Goal: Task Accomplishment & Management: Manage account settings

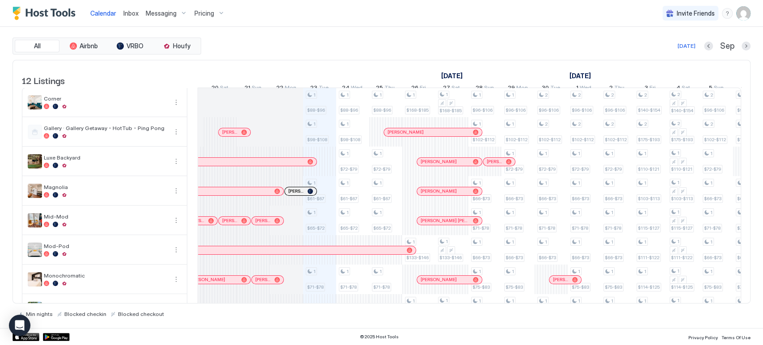
scroll to position [0, 391]
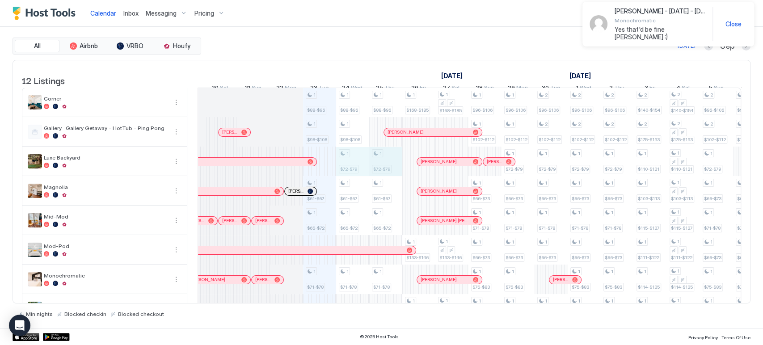
click at [394, 176] on div "1 $88-$96 1 $98-$108 1 $61-$67 1 $65-$72 1 $71-$78 1 $89-$95 1 $88-$96 1 $98-$1…" at bounding box center [733, 265] width 1852 height 354
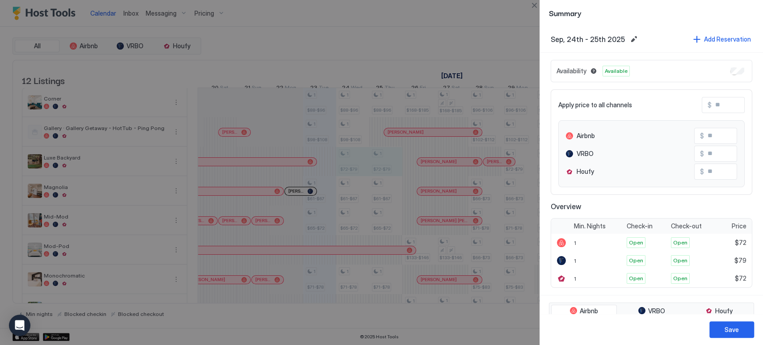
click at [712, 97] on input "Input Field" at bounding box center [748, 104] width 72 height 15
type input "*"
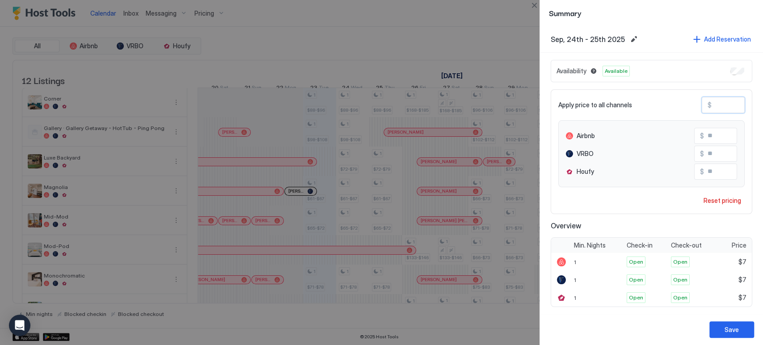
type input "**"
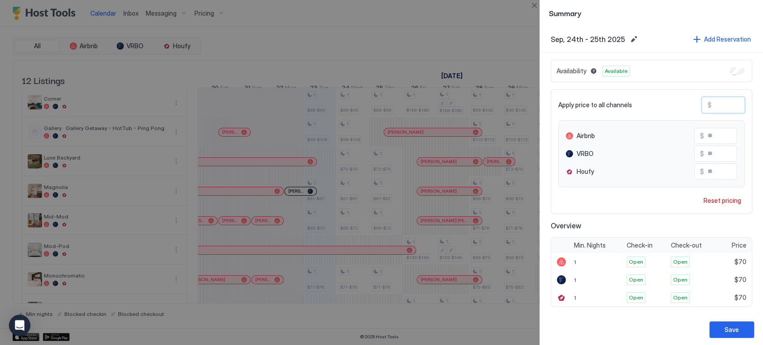
click at [708, 152] on input "**" at bounding box center [740, 153] width 72 height 15
type input "*"
type input "**"
click at [729, 333] on div "Save" at bounding box center [732, 329] width 14 height 9
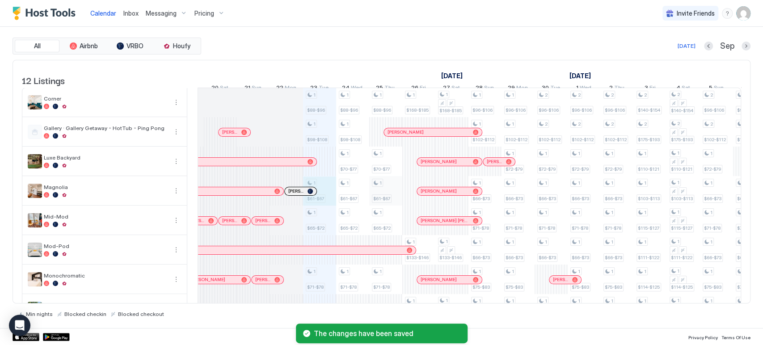
click at [383, 191] on div "1 $88-$96 1 $98-$108 1 $61-$67 1 $65-$72 1 $71-$78 1 $89-$95 1 $88-$96 1 $98-$1…" at bounding box center [733, 265] width 1852 height 354
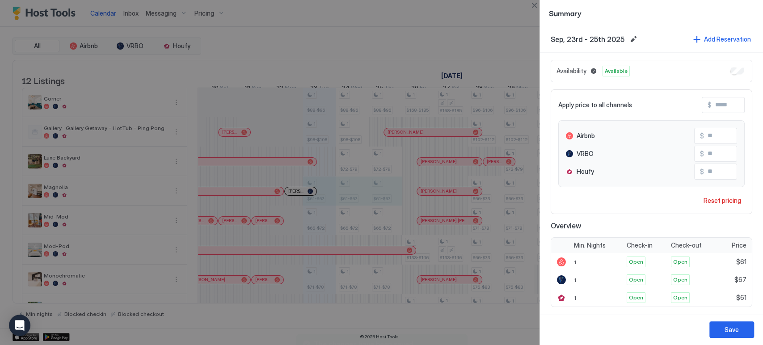
click at [721, 193] on div "Apply price to all channels $ Airbnb $ ** VRBO $ ** Houfy $ ** Reset pricing" at bounding box center [652, 151] width 202 height 125
click at [721, 198] on div "Reset pricing" at bounding box center [723, 200] width 38 height 9
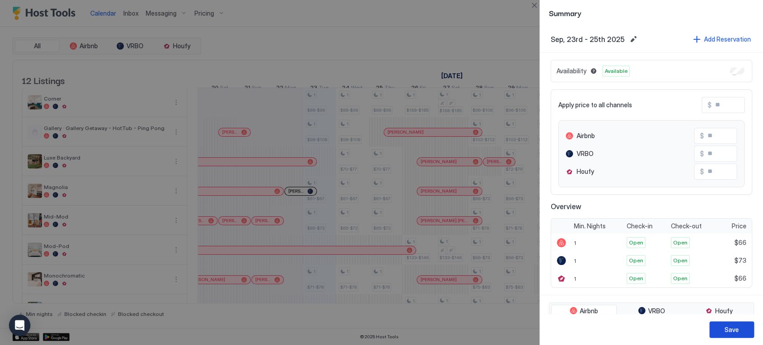
click at [747, 329] on button "Save" at bounding box center [731, 329] width 45 height 17
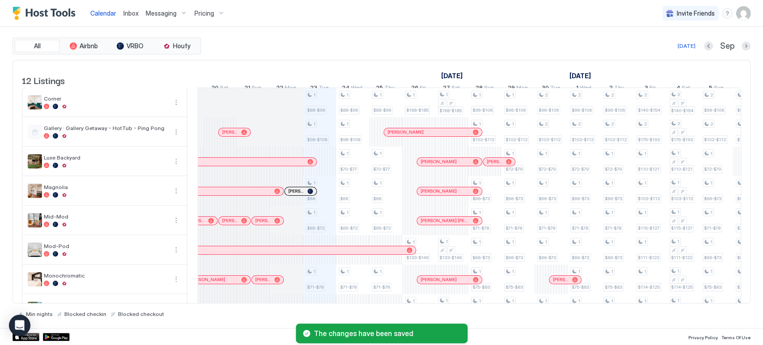
click at [320, 194] on div "1 $88-$96 1 $98-$108 1 $66 1 $65-$72 1 $71-$78 1 $89-$95 1 $88-$96 1 $98-$108 1…" at bounding box center [733, 265] width 1852 height 354
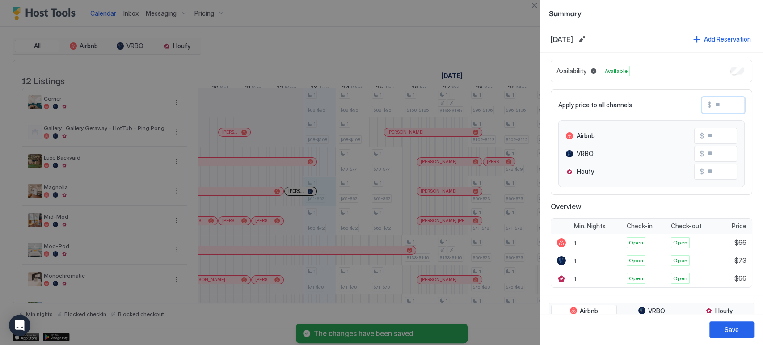
click at [712, 104] on input "Input Field" at bounding box center [748, 104] width 72 height 15
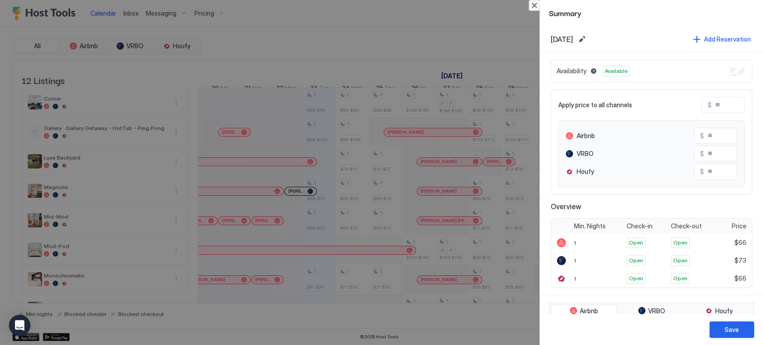
drag, startPoint x: 537, startPoint y: 7, endPoint x: 502, endPoint y: 41, distance: 49.0
drag, startPoint x: 502, startPoint y: 41, endPoint x: 535, endPoint y: 0, distance: 52.8
click at [528, 19] on div at bounding box center [381, 172] width 763 height 345
click at [535, 4] on button "Close" at bounding box center [534, 5] width 11 height 11
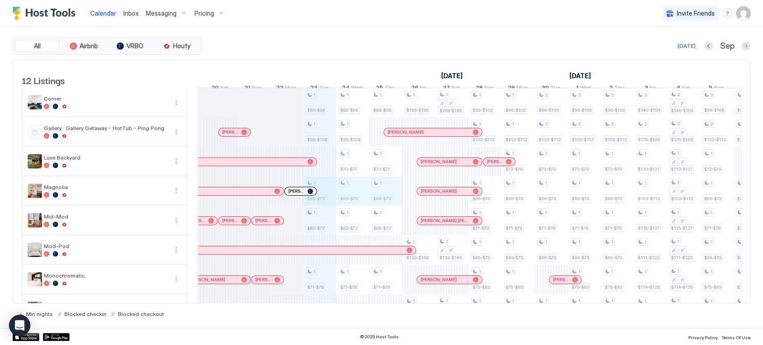
drag, startPoint x: 327, startPoint y: 196, endPoint x: 377, endPoint y: 200, distance: 50.3
click at [377, 200] on div "1 $88-$96 1 $98-$108 1 $66-$73 1 $65-$72 1 $71-$78 1 $89-$95 1 $88-$96 1 $98-$1…" at bounding box center [733, 265] width 1852 height 354
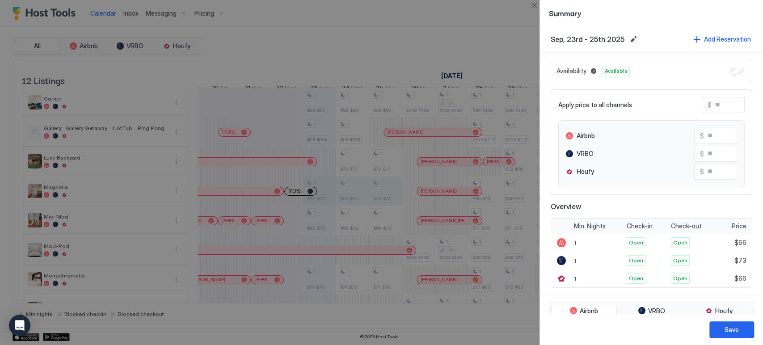
click at [716, 105] on input "Input Field" at bounding box center [748, 104] width 72 height 15
click at [539, 7] on button "Close" at bounding box center [534, 5] width 11 height 11
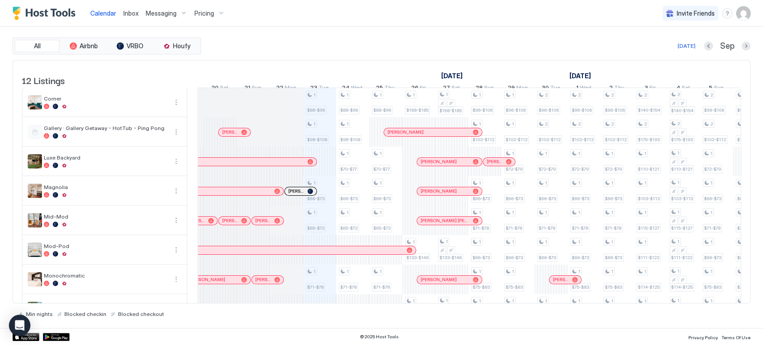
click at [328, 201] on div "1 $88-$96 1 $98-$108 1 $66-$73 1 $65-$72 1 $71-$78 1 $89-$95 1 $88-$96 1 $98-$1…" at bounding box center [733, 265] width 1852 height 354
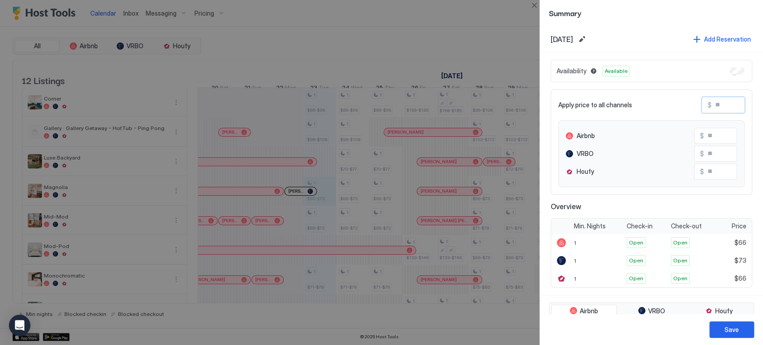
click at [720, 108] on input "Input Field" at bounding box center [748, 104] width 72 height 15
type input "*"
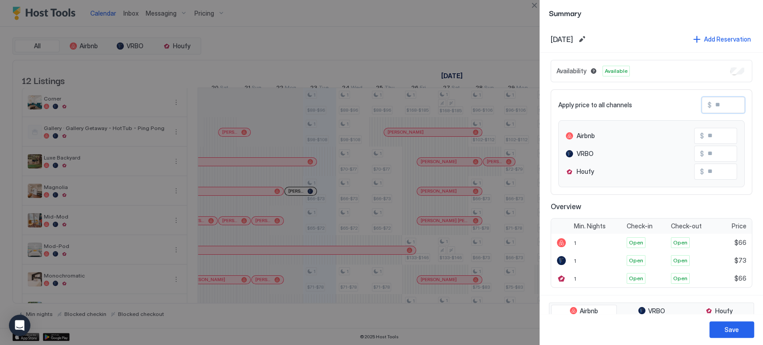
type input "**"
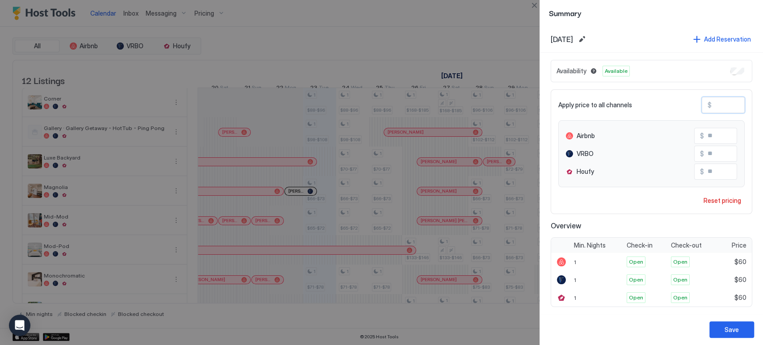
type input "**"
click at [704, 150] on input "**" at bounding box center [740, 153] width 72 height 15
type input "**"
click at [727, 320] on div "Save" at bounding box center [651, 329] width 223 height 31
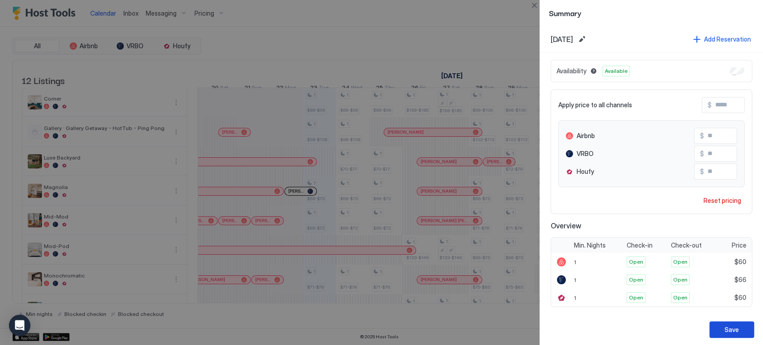
click at [732, 327] on div "Save" at bounding box center [732, 329] width 14 height 9
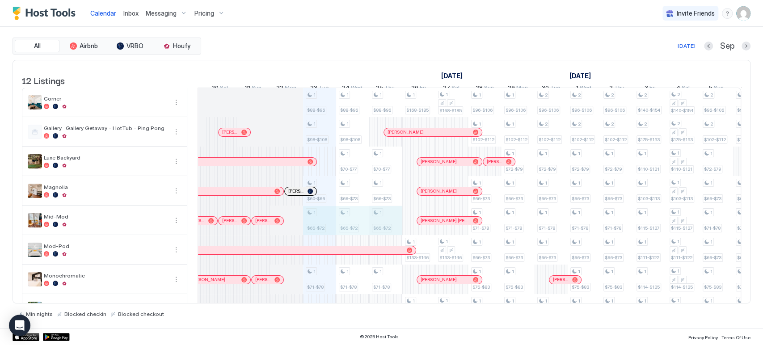
drag, startPoint x: 325, startPoint y: 221, endPoint x: 371, endPoint y: 227, distance: 46.0
click at [379, 227] on div "1 $88-$96 1 $98-$108 1 $60-$66 1 $65-$72 1 $71-$78 1 $89-$95 1 $88-$96 1 $98-$1…" at bounding box center [733, 265] width 1852 height 354
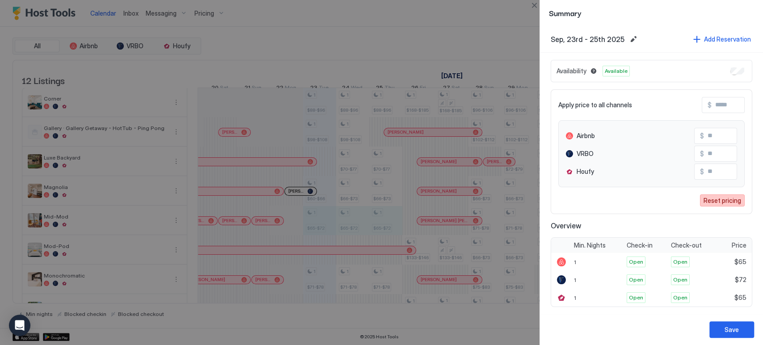
click at [711, 203] on div "Reset pricing" at bounding box center [723, 200] width 38 height 9
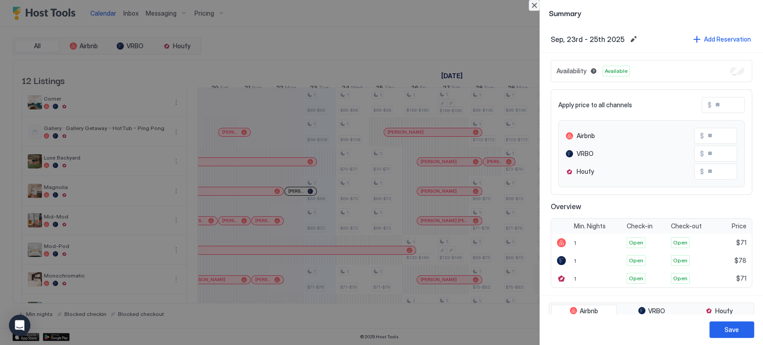
click at [533, 9] on button "Close" at bounding box center [534, 5] width 11 height 11
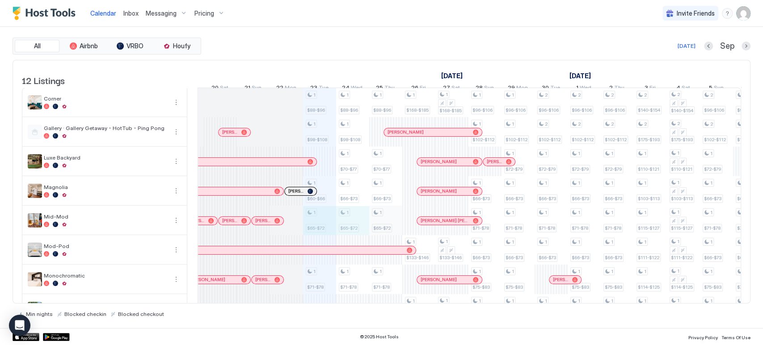
click at [385, 223] on div "1 $88-$96 1 $98-$108 1 $60-$66 1 $65-$72 1 $71-$78 1 $89-$95 1 $88-$96 1 $98-$1…" at bounding box center [733, 265] width 1852 height 354
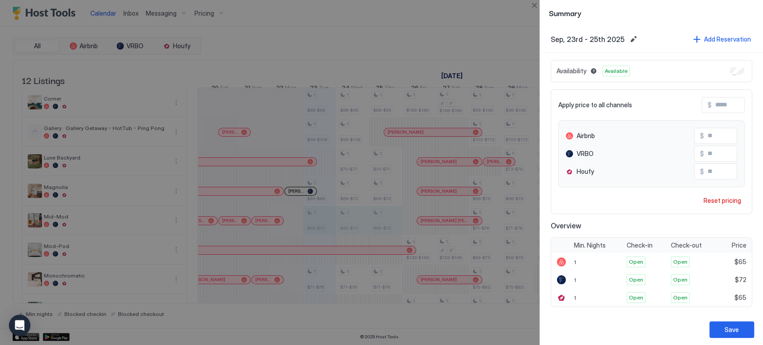
click at [721, 196] on div "Reset pricing" at bounding box center [723, 200] width 38 height 9
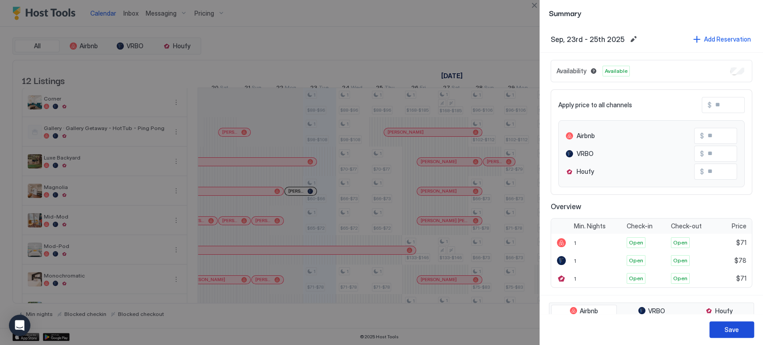
click at [735, 328] on div "Save" at bounding box center [732, 329] width 14 height 9
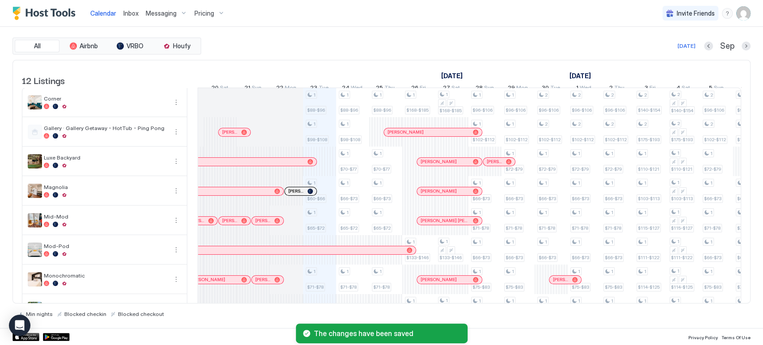
click at [316, 226] on div "1 $88-$96 1 $98-$108 1 $60-$66 1 $65-$72 1 $71-$78 1 $89-$95 1 $88-$96 1 $98-$1…" at bounding box center [733, 265] width 1852 height 354
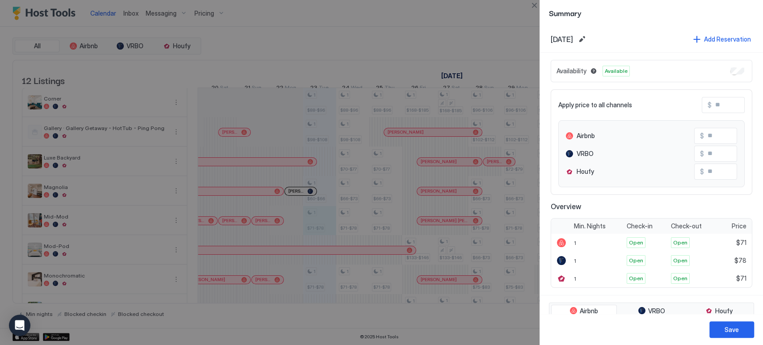
click at [712, 99] on input "Input Field" at bounding box center [748, 104] width 72 height 15
click at [538, 8] on button "Close" at bounding box center [534, 5] width 11 height 11
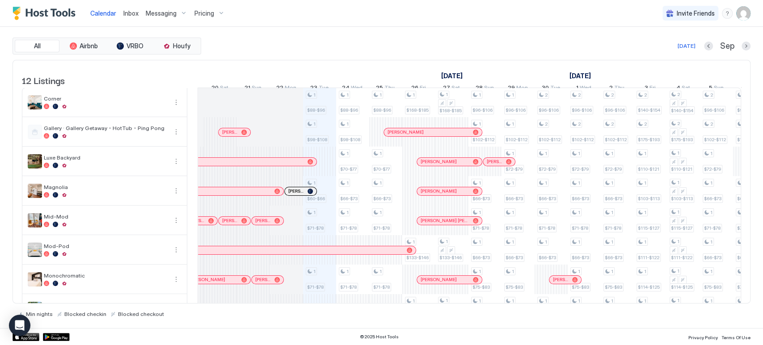
click at [327, 232] on div "1 $88-$96 1 $98-$108 1 $60-$66 1 $71-$78 1 $71-$78 1 $89-$95 1 $88-$96 1 $98-$1…" at bounding box center [733, 265] width 1852 height 354
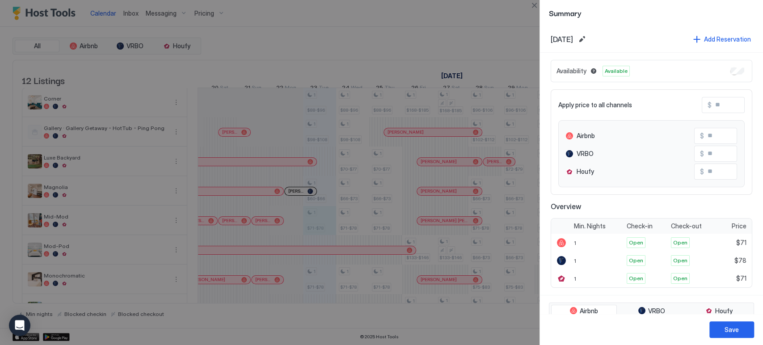
click at [712, 105] on input "Input Field" at bounding box center [748, 104] width 72 height 15
type input "*"
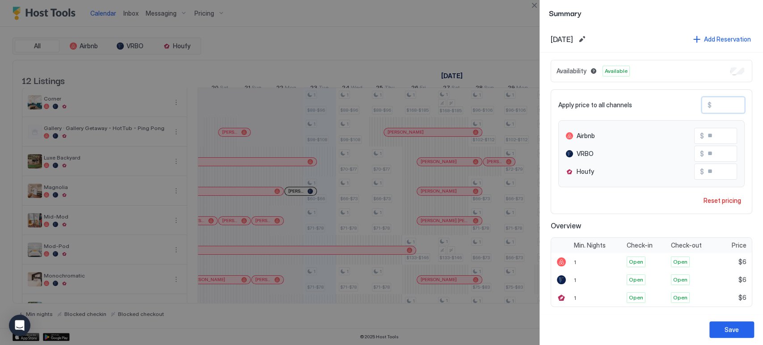
type input "**"
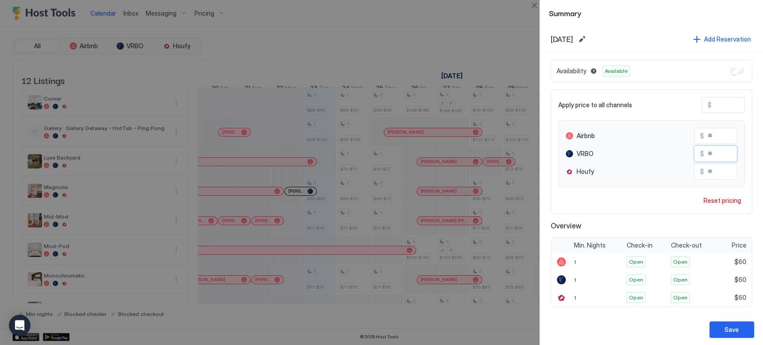
click at [704, 158] on input "**" at bounding box center [740, 153] width 72 height 15
type input "**"
click at [733, 324] on button "Save" at bounding box center [731, 329] width 45 height 17
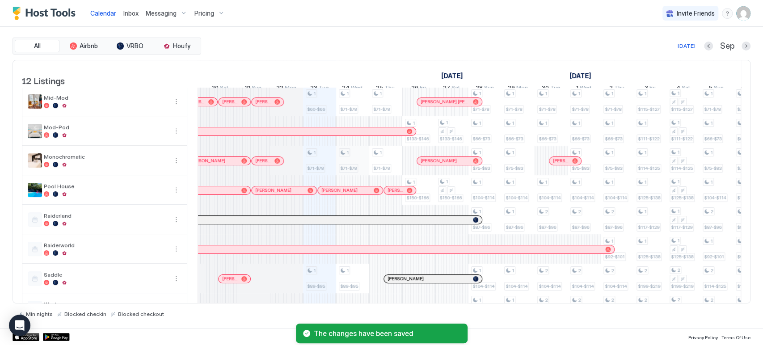
scroll to position [129, 0]
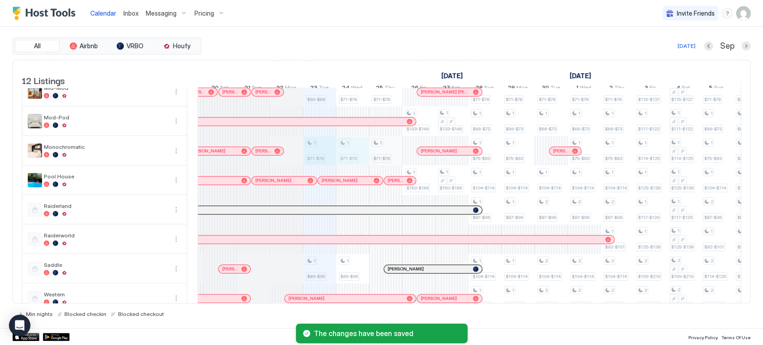
click at [386, 160] on div "1 $88-$96 1 $98-$108 1 $60-$66 1 $60-$66 1 $71-$78 1 $89-$95 1 $88-$96 1 $98-$1…" at bounding box center [733, 136] width 1852 height 354
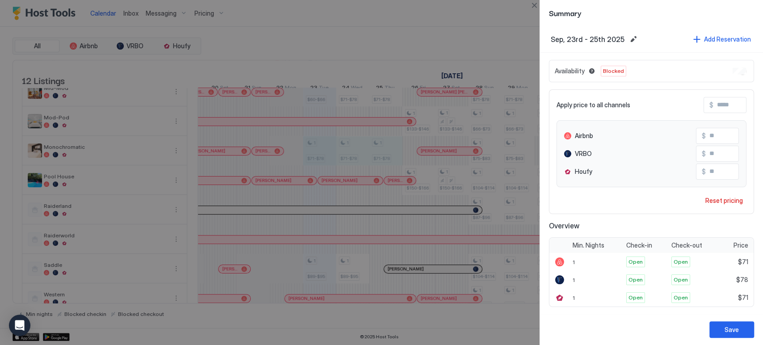
click at [535, 9] on button "Close" at bounding box center [534, 5] width 11 height 11
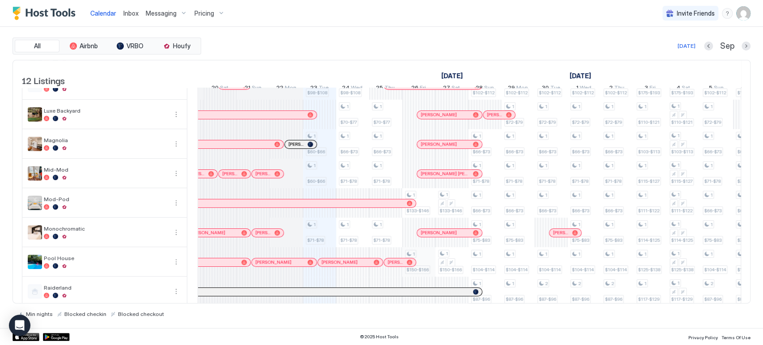
scroll to position [0, 0]
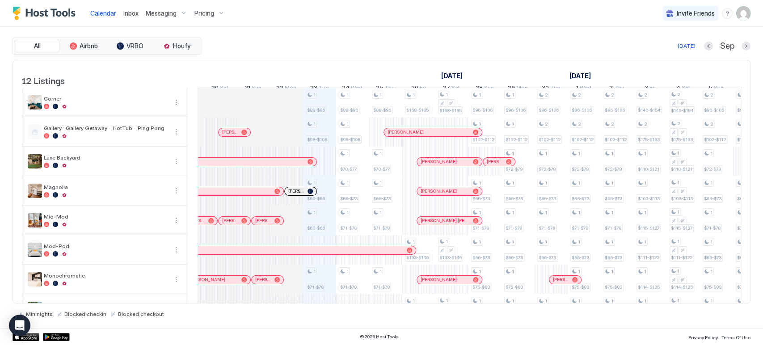
drag, startPoint x: 425, startPoint y: 106, endPoint x: 428, endPoint y: 52, distance: 53.7
click at [428, 52] on div "All Airbnb VRBO Houfy [DATE] [DATE] Listings [DATE] [DATE] [DATE] 8 Mon 9 Tue 1…" at bounding box center [382, 178] width 738 height 280
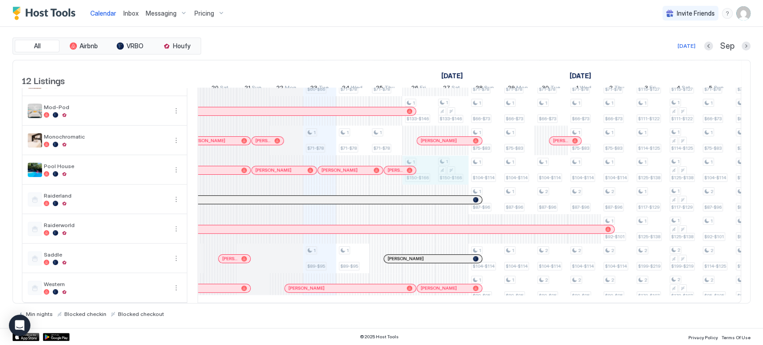
drag, startPoint x: 430, startPoint y: 157, endPoint x: 450, endPoint y: 164, distance: 20.9
click at [450, 164] on div "1 $88-$96 1 $98-$108 1 $60-$66 1 $60-$66 1 $71-$78 1 $89-$95 1 $88-$96 1 $98-$1…" at bounding box center [733, 126] width 1852 height 354
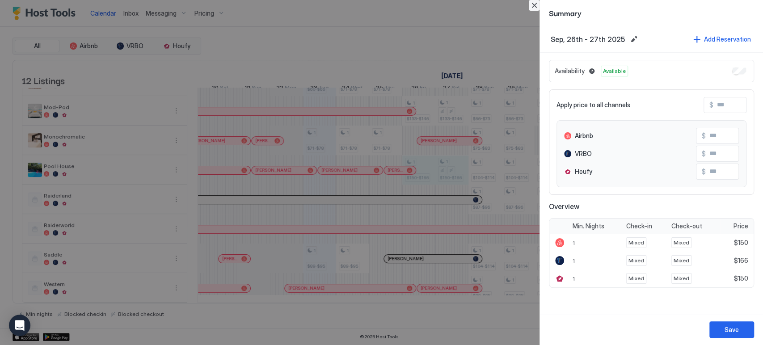
click at [534, 10] on button "Close" at bounding box center [534, 5] width 11 height 11
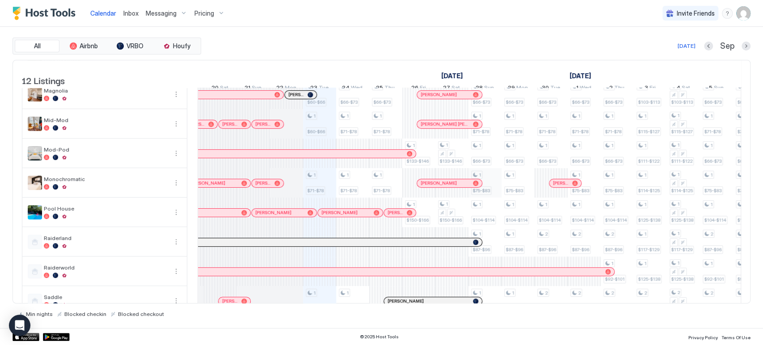
scroll to position [93, 0]
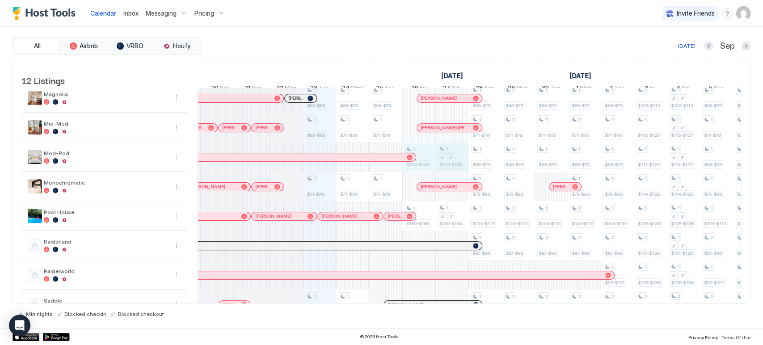
drag, startPoint x: 429, startPoint y: 167, endPoint x: 438, endPoint y: 169, distance: 10.1
click at [441, 171] on div "1 $88-$96 1 $98-$108 1 $60-$66 1 $60-$66 1 $71-$78 1 $89-$95 1 $88-$96 1 $98-$1…" at bounding box center [733, 172] width 1852 height 354
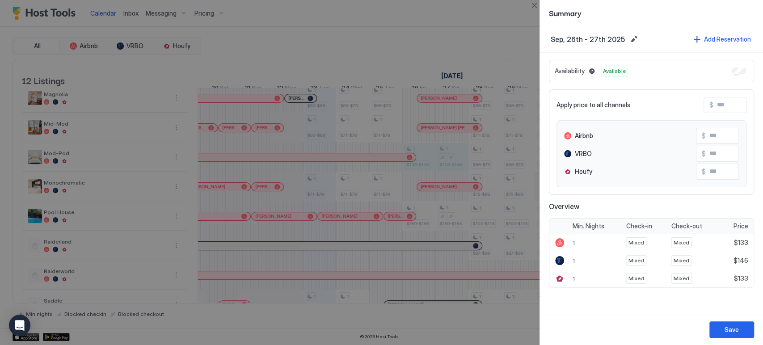
click at [719, 116] on div "Apply price to all channels $ Airbnb $ VRBO $ Houfy $" at bounding box center [651, 141] width 205 height 105
click at [725, 111] on input "Input Field" at bounding box center [749, 104] width 72 height 15
type input "*"
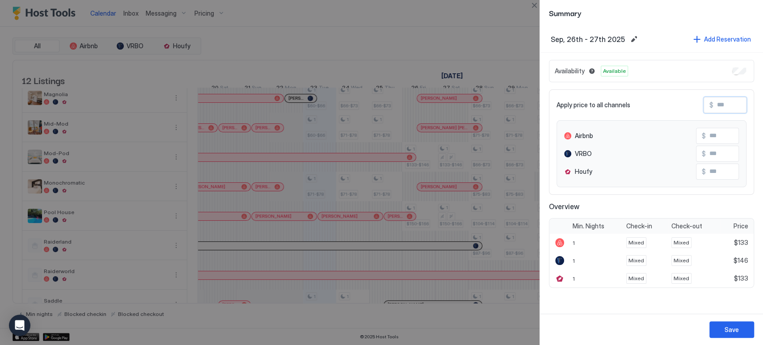
type input "*"
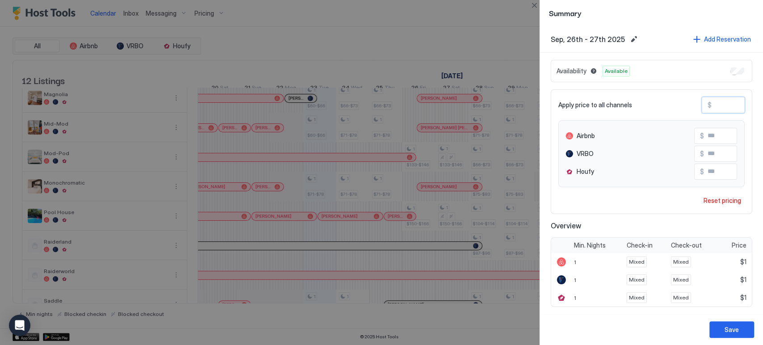
type input "**"
type input "***"
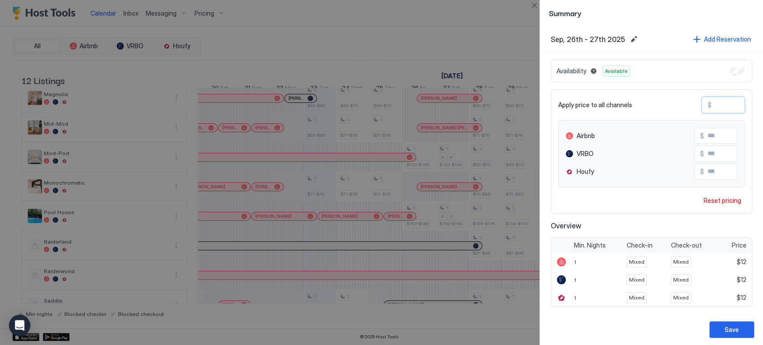
type input "***"
click at [704, 155] on input "***" at bounding box center [740, 153] width 72 height 15
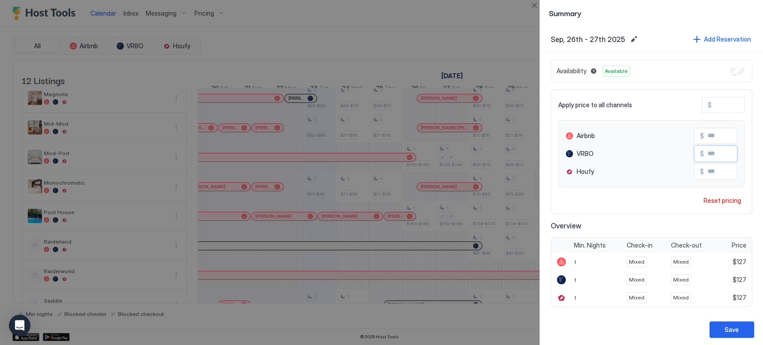
click at [704, 155] on input "***" at bounding box center [740, 153] width 72 height 15
click at [721, 324] on button "Save" at bounding box center [731, 329] width 45 height 17
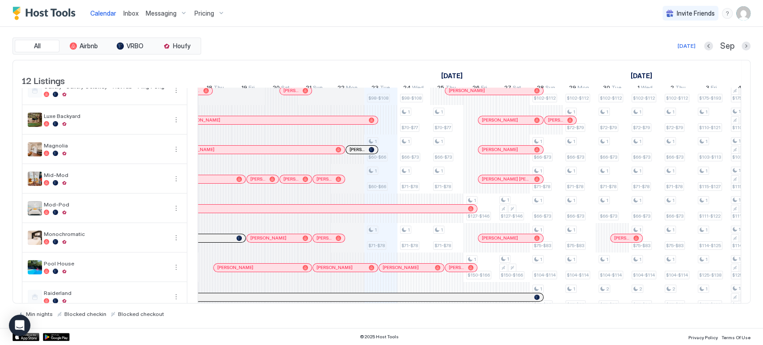
scroll to position [43, 0]
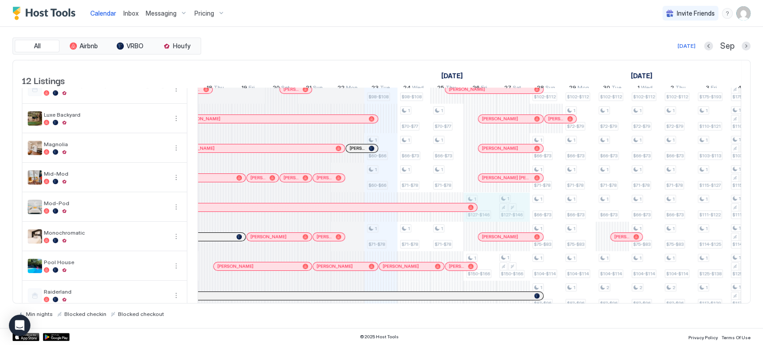
drag, startPoint x: 499, startPoint y: 214, endPoint x: 493, endPoint y: 222, distance: 10.2
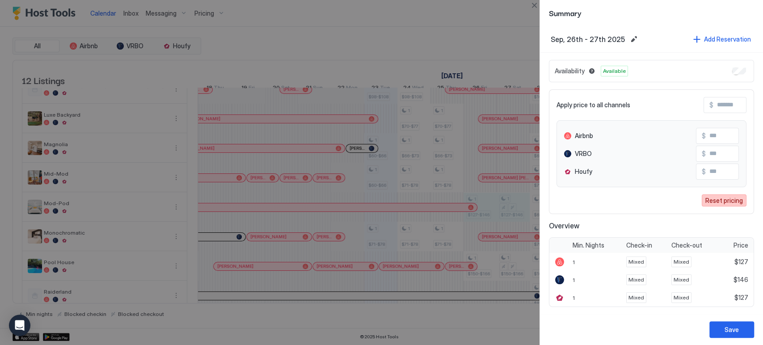
click at [715, 197] on div "Reset pricing" at bounding box center [724, 200] width 38 height 9
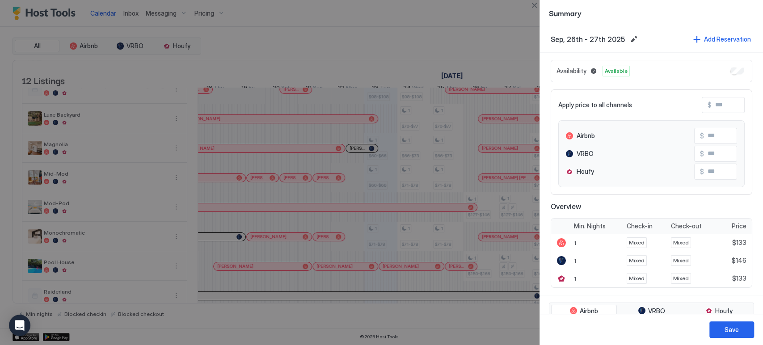
click at [712, 109] on input "Input Field" at bounding box center [748, 104] width 72 height 15
type input "*"
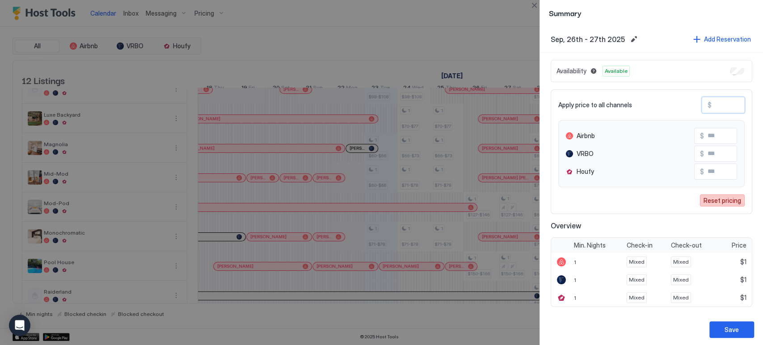
type input "*"
click at [712, 198] on div "Reset pricing" at bounding box center [723, 200] width 38 height 9
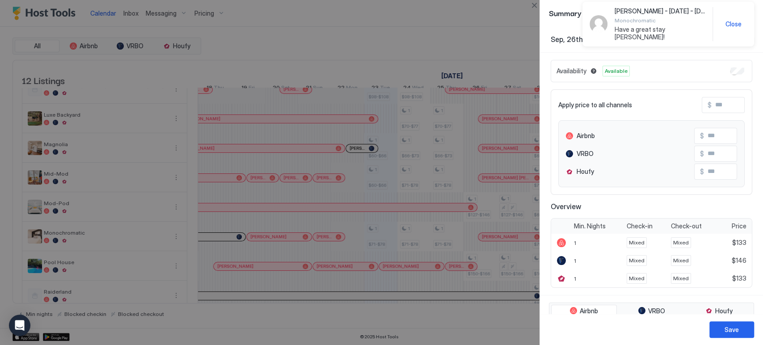
click at [530, 7] on button "Close" at bounding box center [534, 5] width 11 height 11
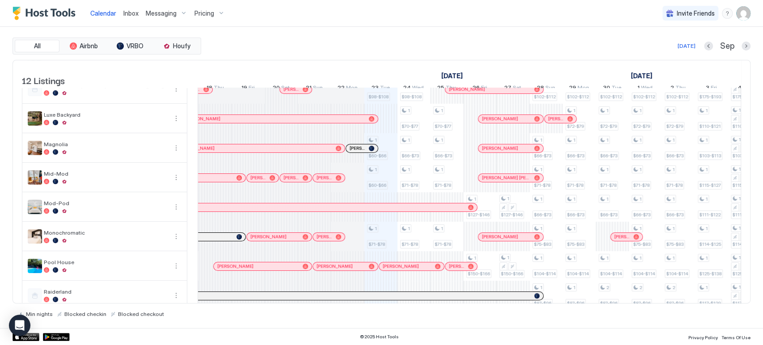
click at [340, 11] on div "Calendar Inbox Messaging Pricing Invite Friends CP" at bounding box center [381, 13] width 763 height 27
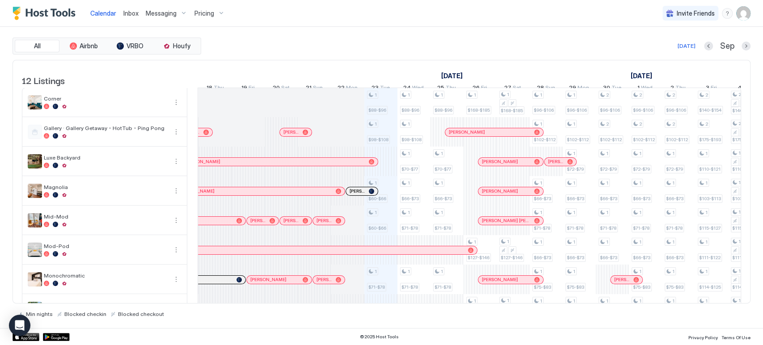
click at [276, 16] on div "Calendar Inbox Messaging Pricing Invite Friends CP" at bounding box center [381, 13] width 763 height 27
click at [303, 21] on div "Calendar Inbox Messaging Pricing Invite Friends CP" at bounding box center [381, 13] width 763 height 27
